Goal: Task Accomplishment & Management: Use online tool/utility

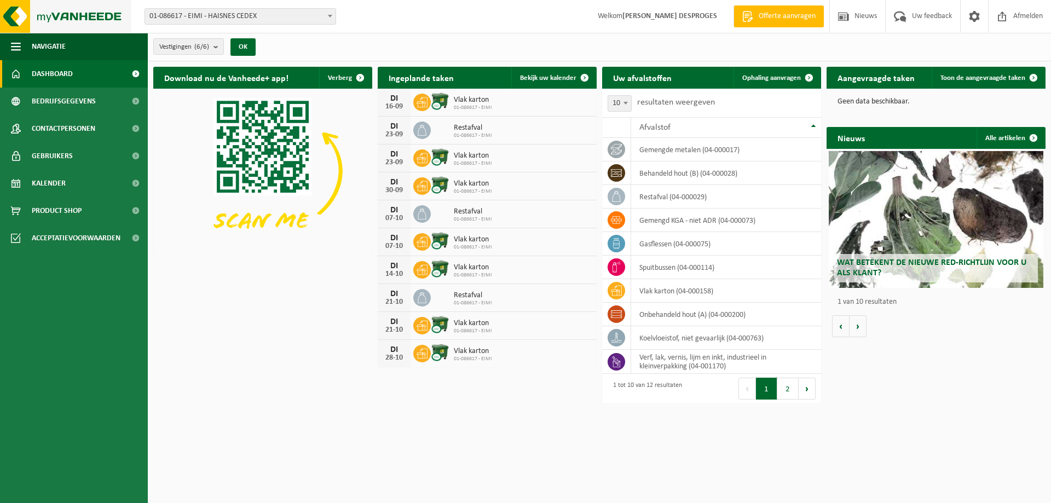
click at [11, 12] on img at bounding box center [65, 16] width 131 height 33
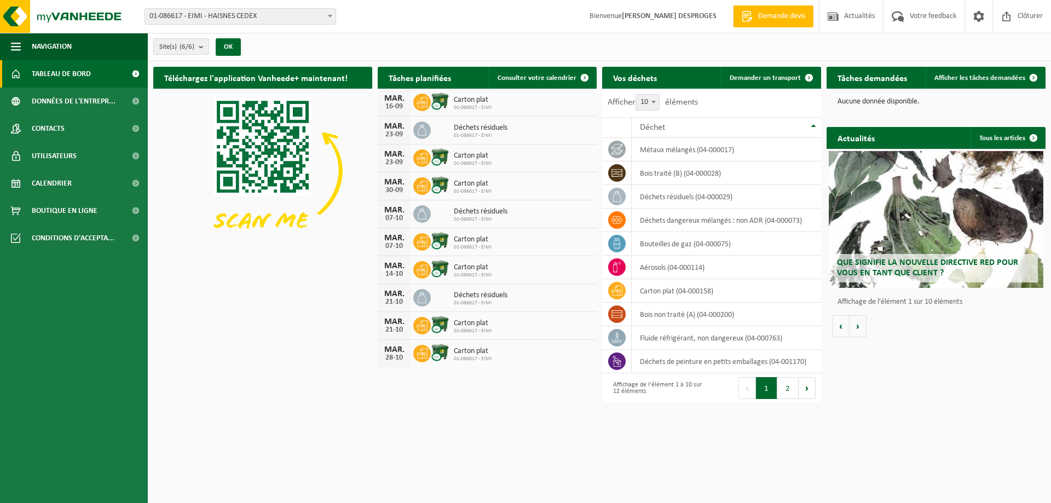
click at [293, 19] on span "01-086617 - EIMI - HAISNES CEDEX" at bounding box center [240, 16] width 190 height 15
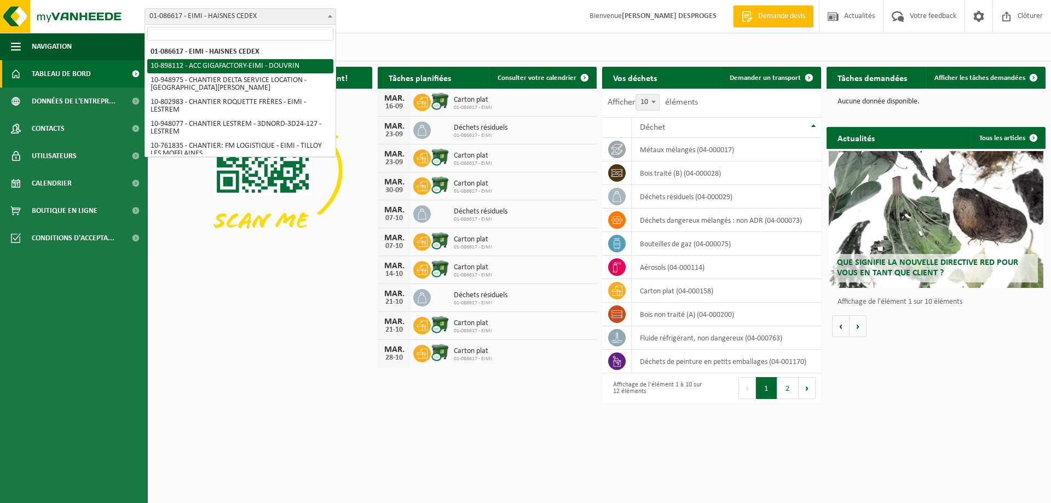
select select "117981"
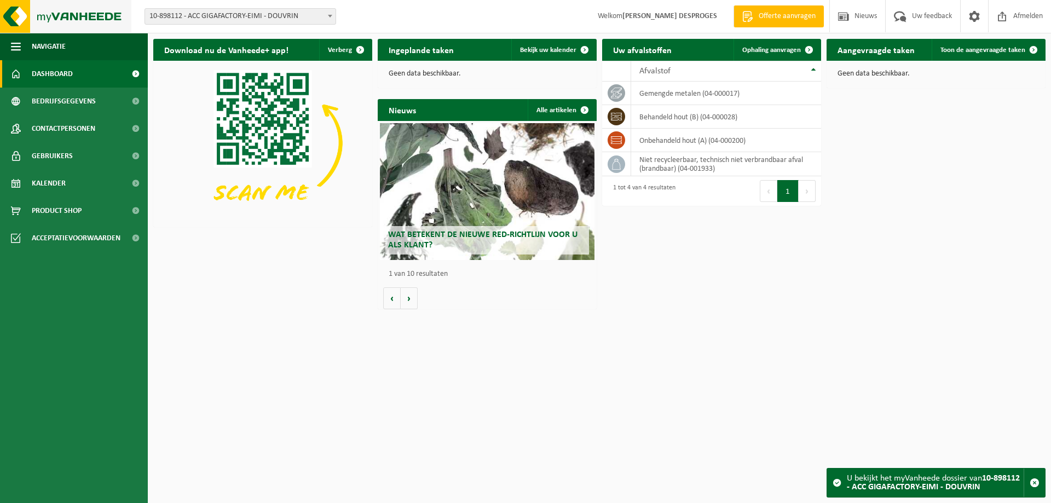
click at [15, 18] on img at bounding box center [65, 16] width 131 height 33
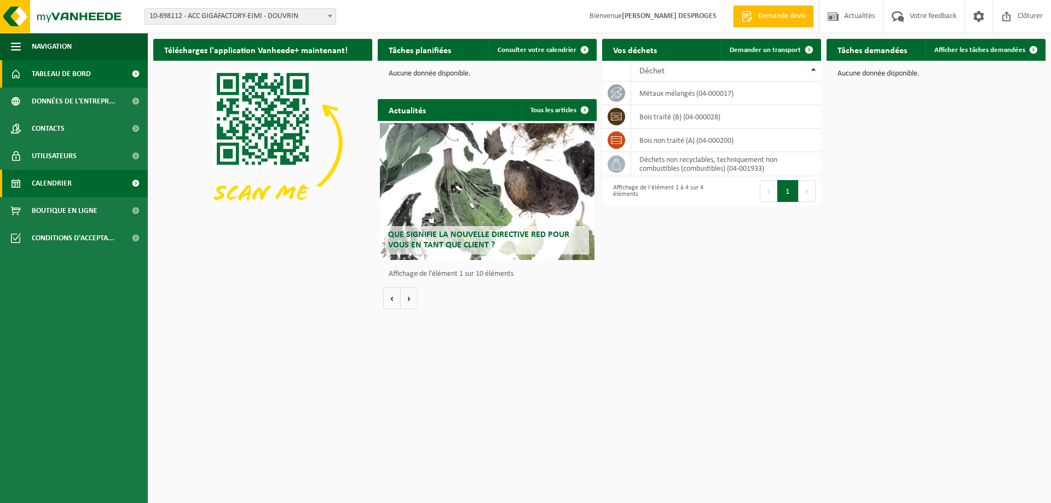
click at [63, 186] on span "Calendrier" at bounding box center [52, 183] width 40 height 27
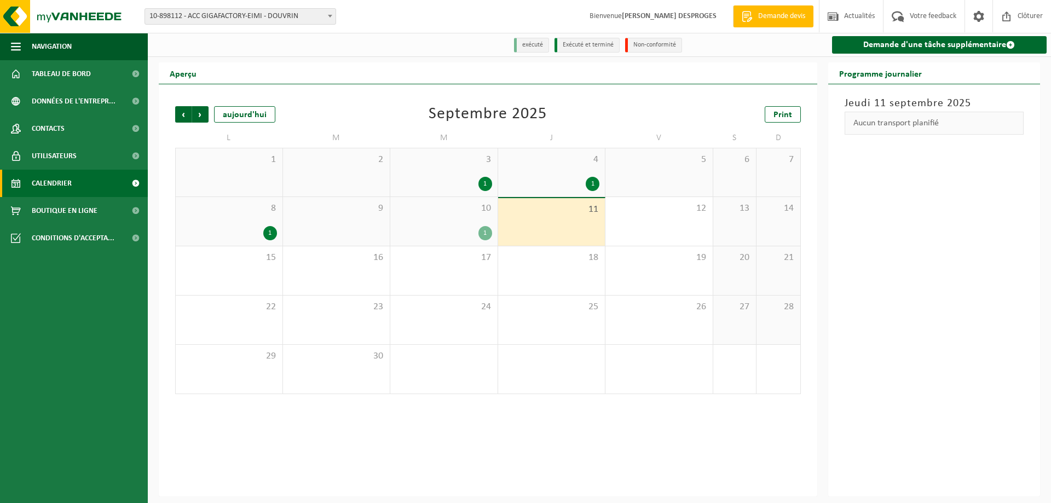
click at [473, 234] on div "1" at bounding box center [444, 233] width 96 height 14
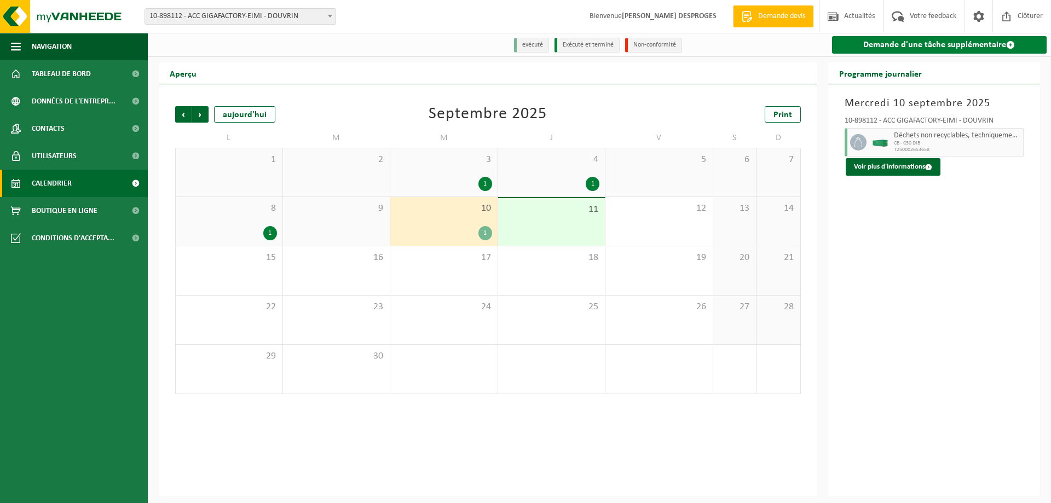
click at [931, 48] on link "Demande d'une tâche supplémentaire" at bounding box center [939, 45] width 215 height 18
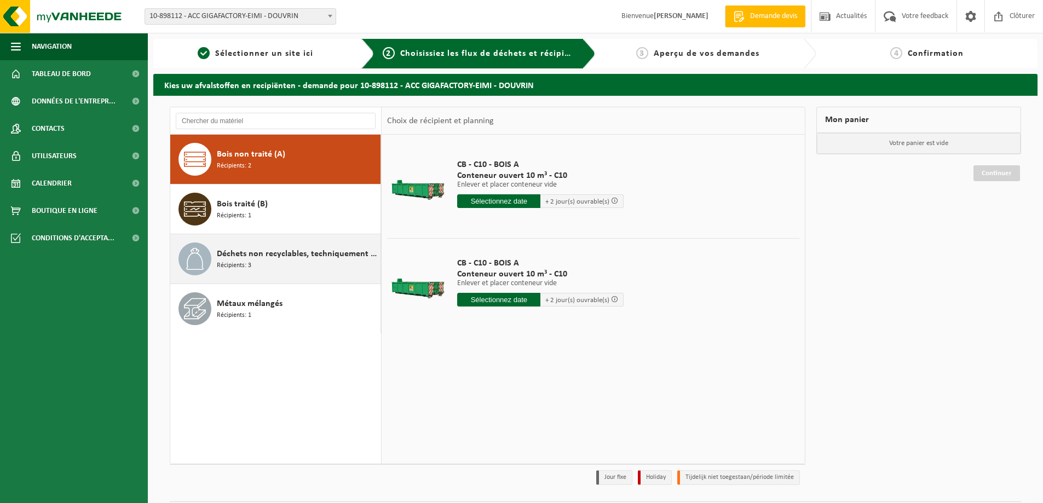
click at [248, 265] on span "Récipients: 3" at bounding box center [234, 266] width 34 height 10
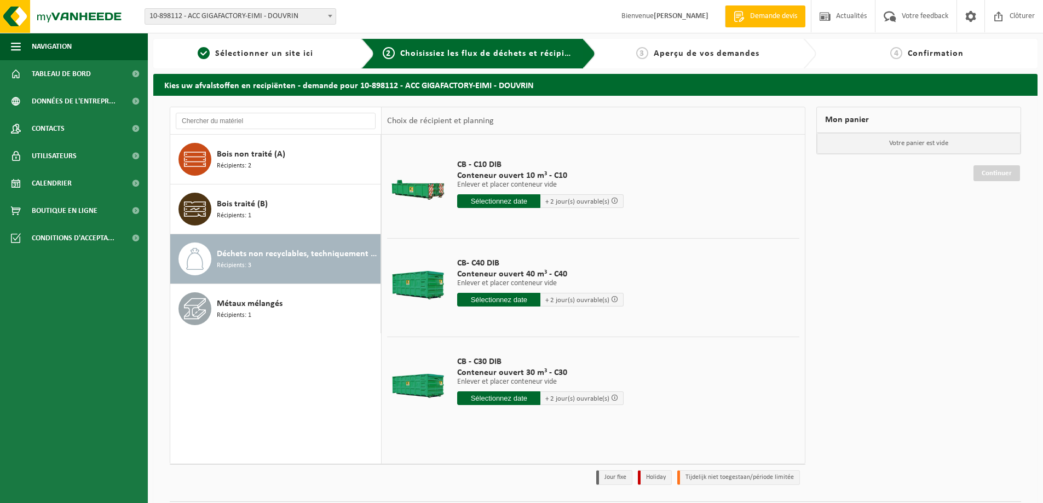
click at [490, 402] on input "text" at bounding box center [498, 398] width 83 height 14
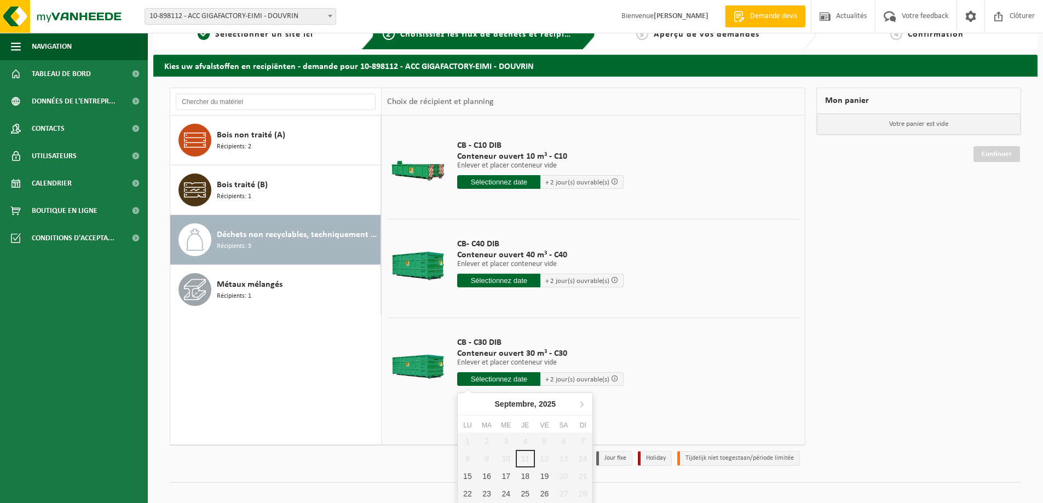
scroll to position [37, 0]
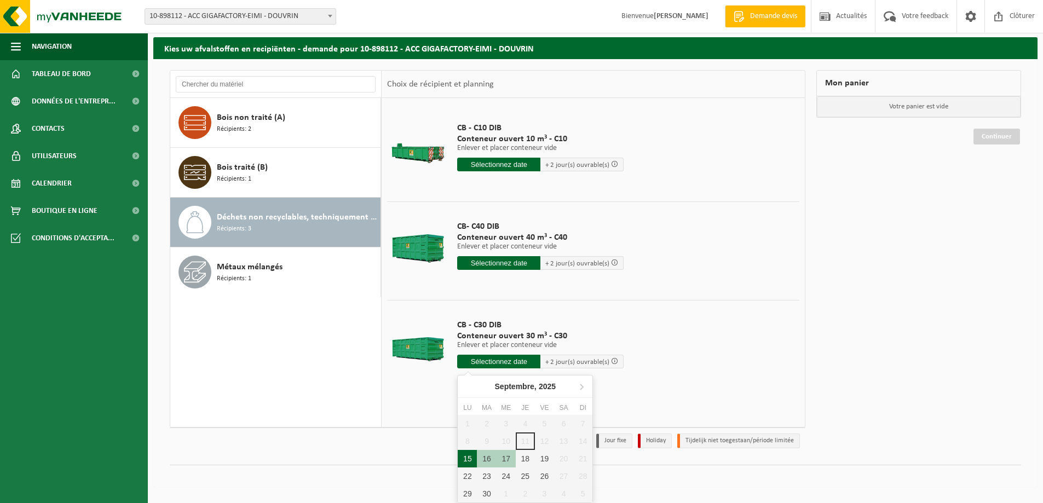
click at [464, 466] on div "15" at bounding box center [467, 459] width 19 height 18
type input "à partir de 2025-09-15"
type input "2025-09-15"
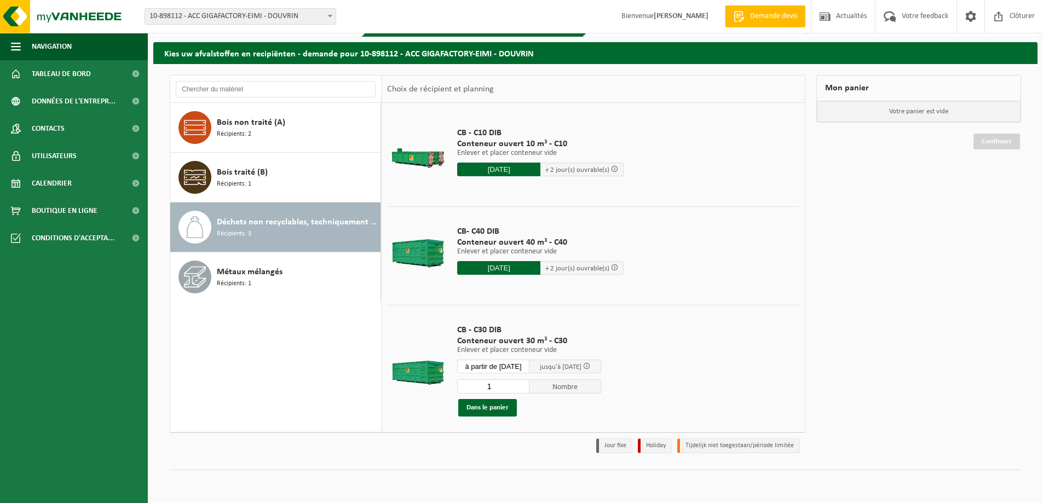
scroll to position [32, 0]
click at [497, 406] on button "Dans le panier" at bounding box center [487, 408] width 59 height 18
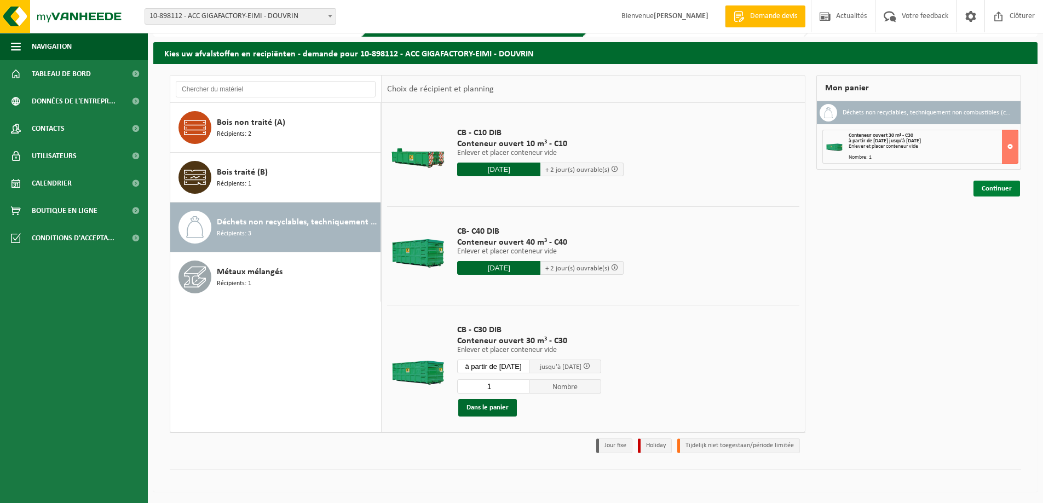
click at [999, 189] on link "Continuer" at bounding box center [996, 189] width 47 height 16
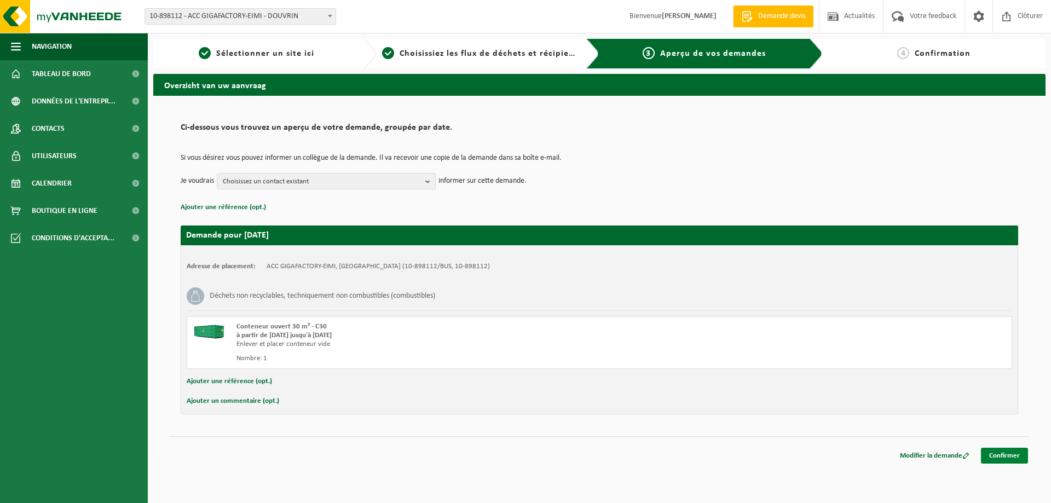
click at [997, 457] on link "Confirmer" at bounding box center [1004, 456] width 47 height 16
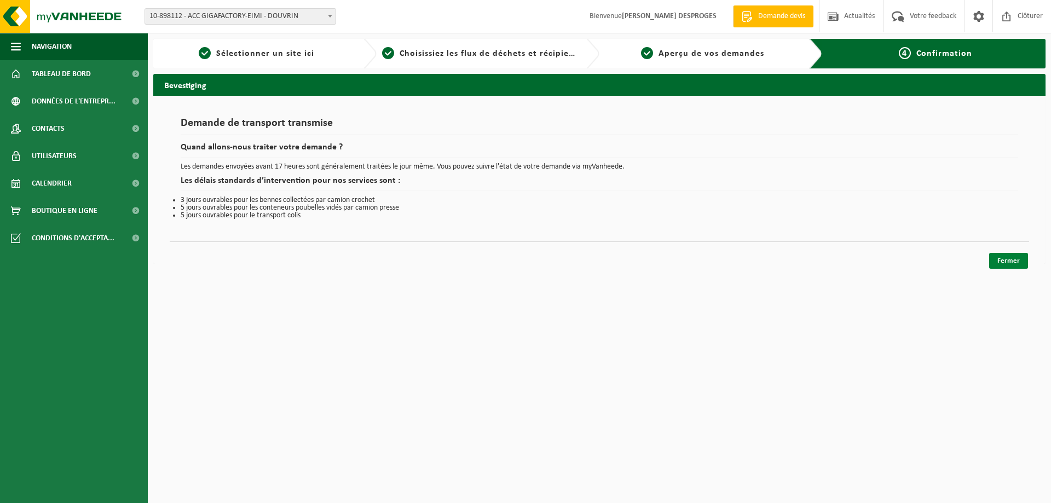
click at [1011, 263] on link "Fermer" at bounding box center [1008, 261] width 39 height 16
